Goal: Use online tool/utility

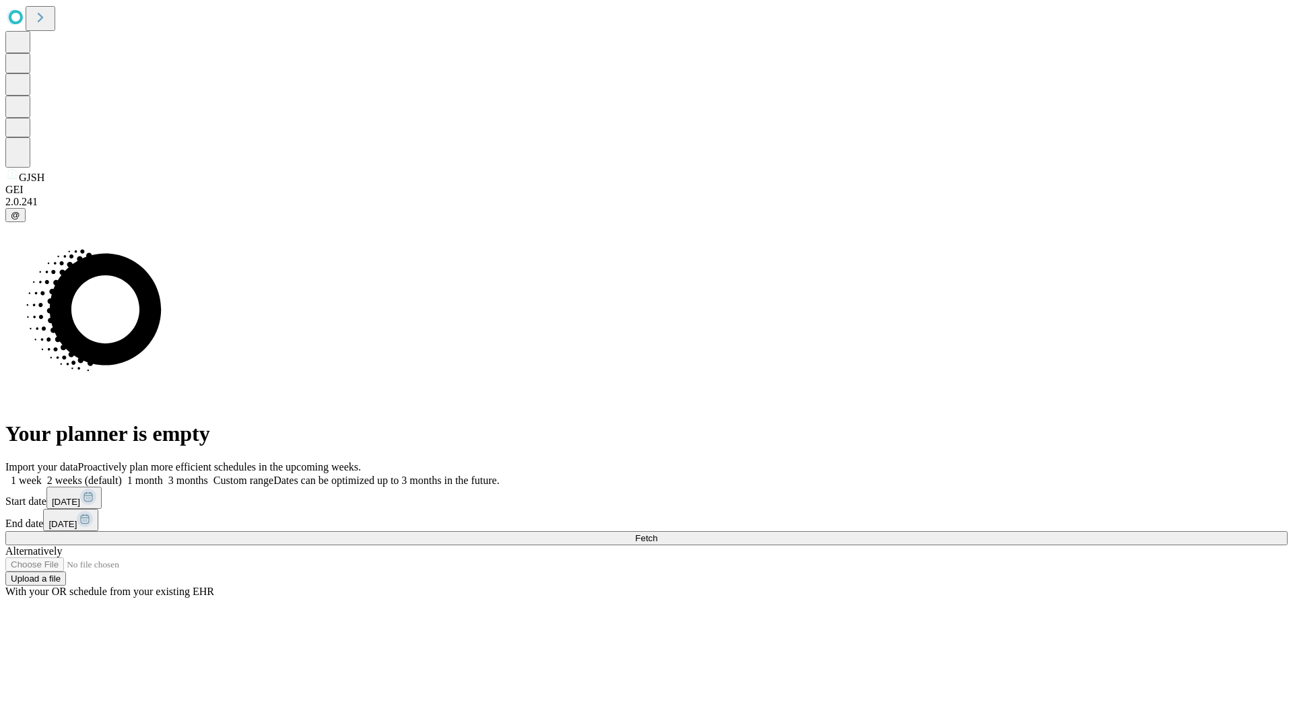
click at [657, 533] on span "Fetch" at bounding box center [646, 538] width 22 height 10
